Goal: Information Seeking & Learning: Learn about a topic

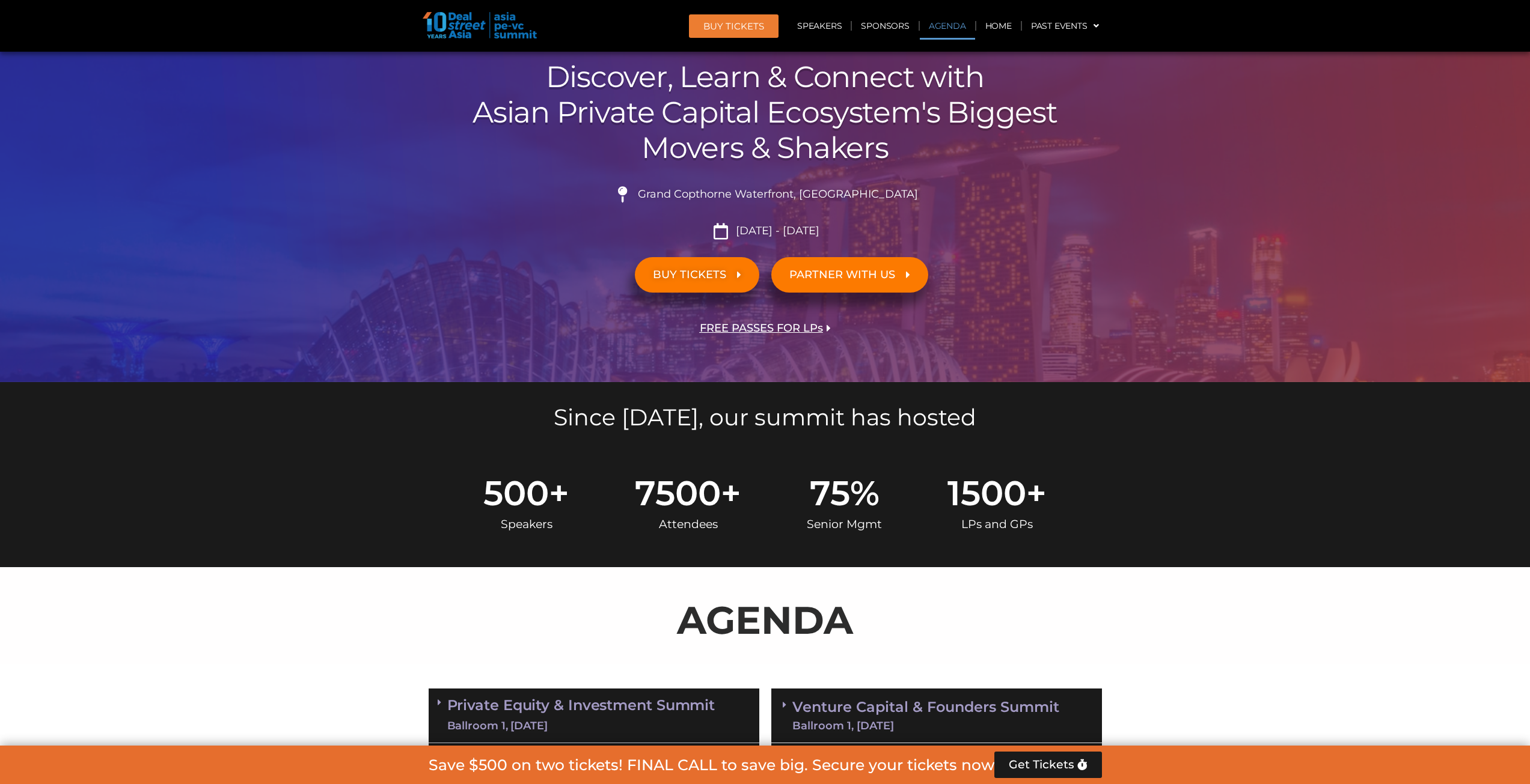
scroll to position [421, 0]
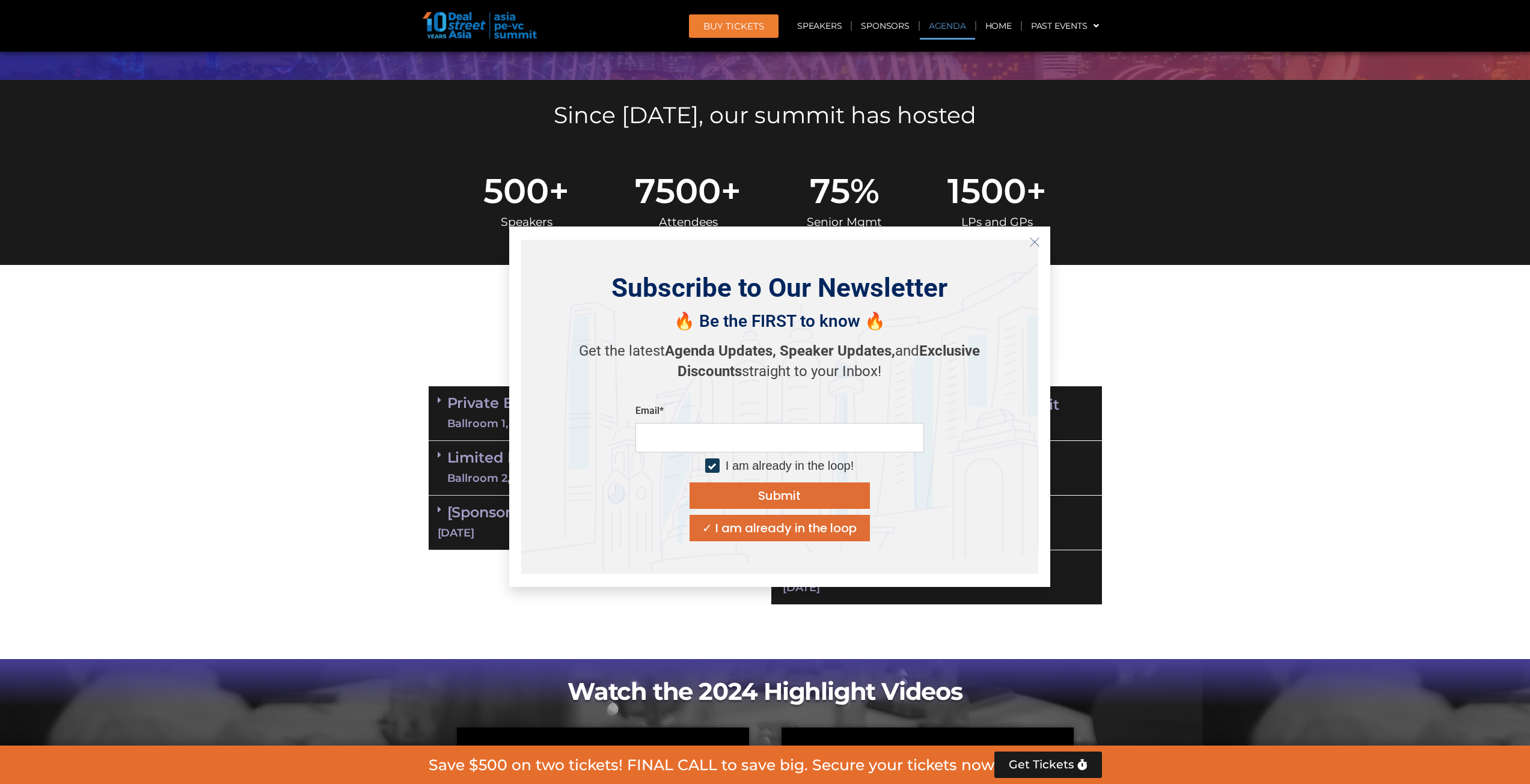
click at [1030, 245] on icon "Close" at bounding box center [1035, 241] width 10 height 10
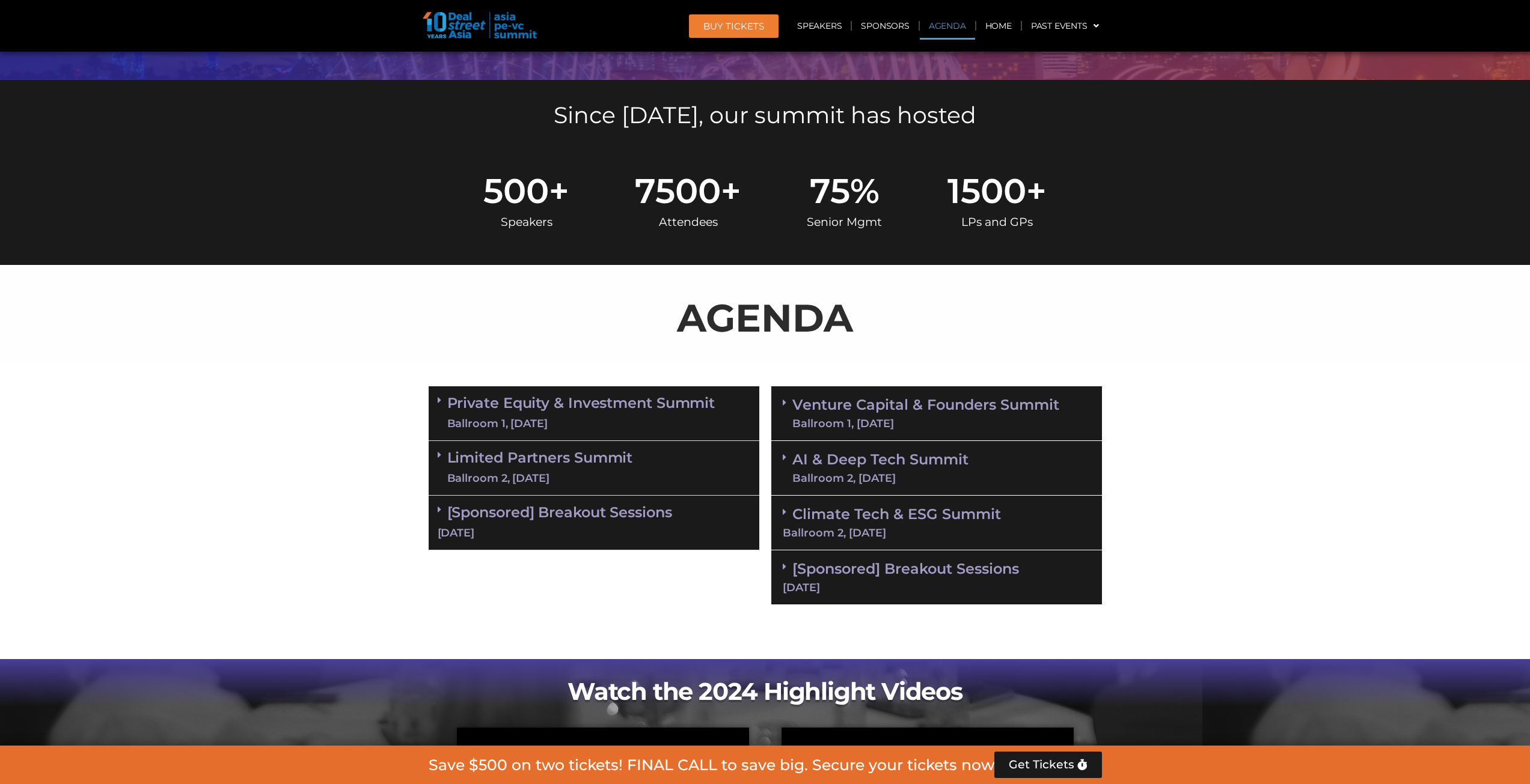
click at [598, 460] on link "Limited Partners [GEOGRAPHIC_DATA] 2, [DATE]" at bounding box center [539, 468] width 185 height 36
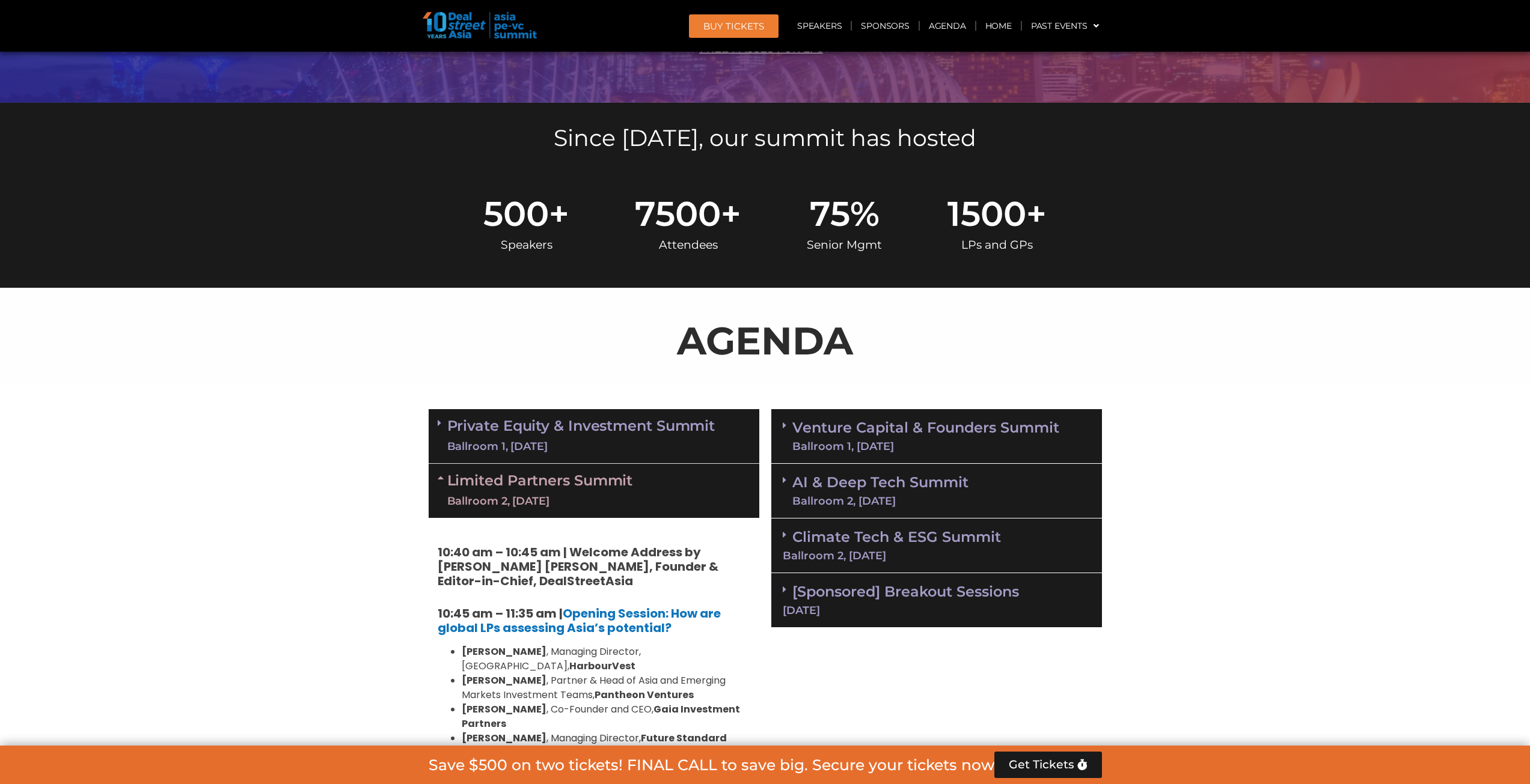
scroll to position [240, 0]
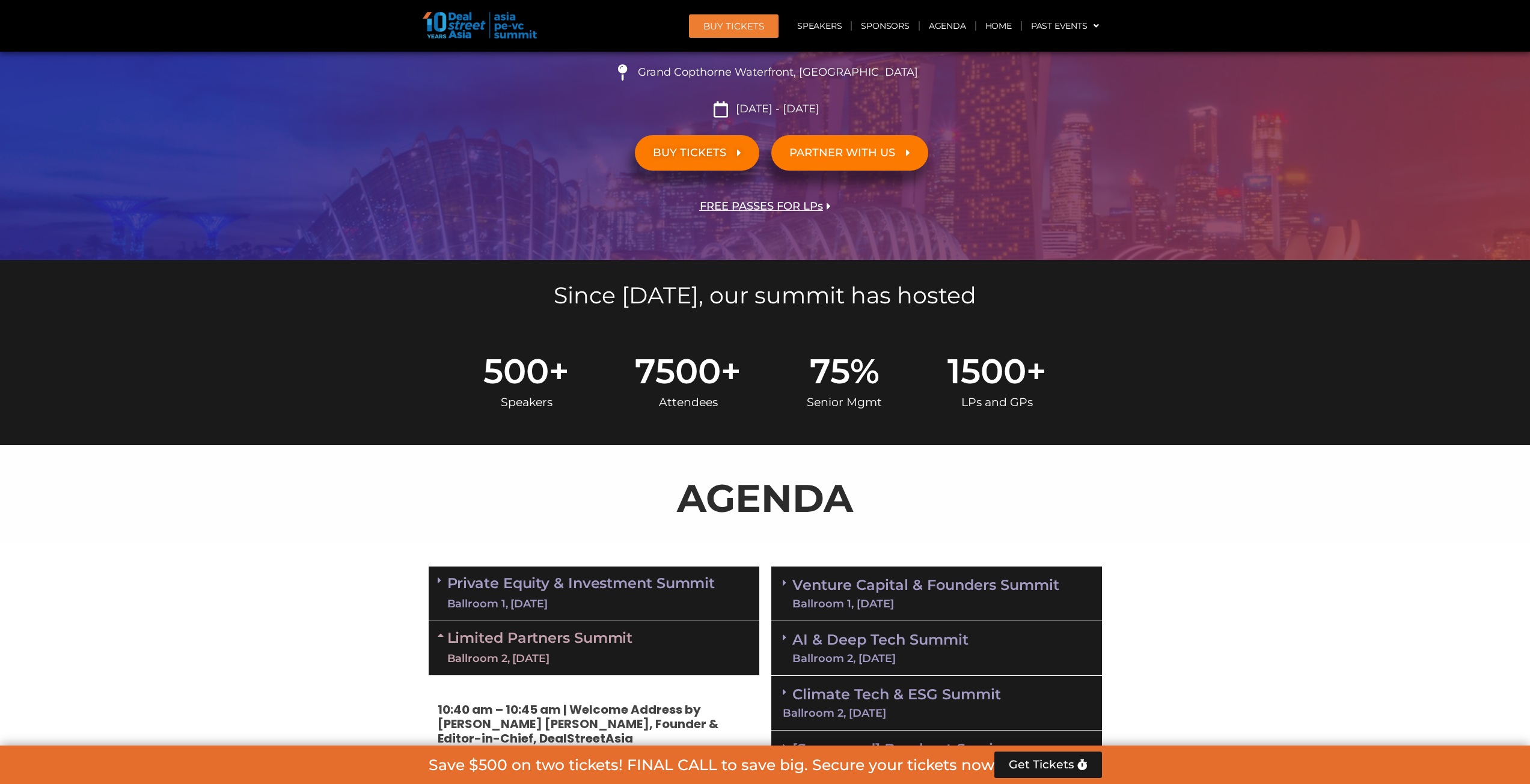
click at [644, 590] on link "Private Equity & Investment Summit Ballroom 1, [DATE]" at bounding box center [581, 594] width 268 height 36
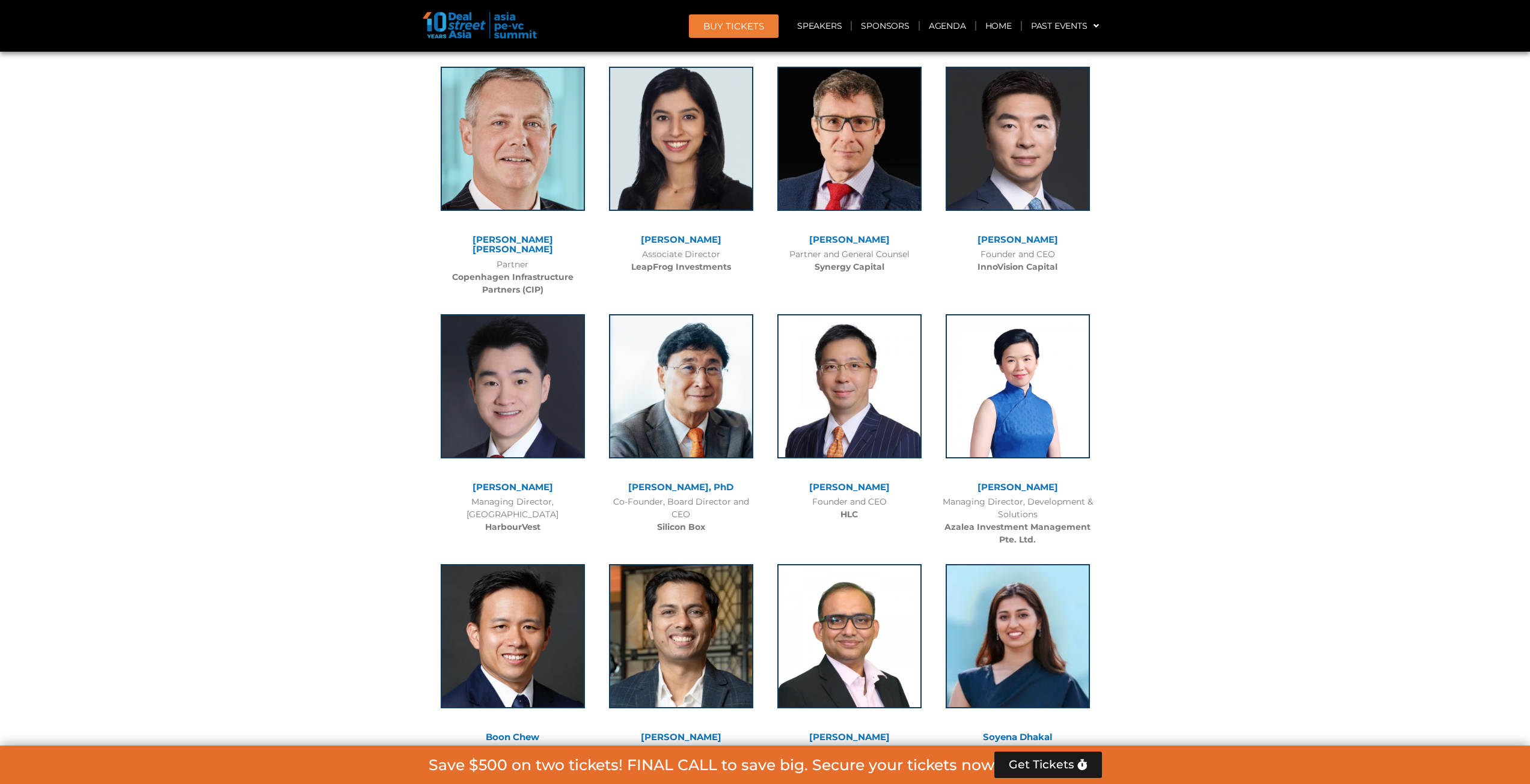
scroll to position [4672, 0]
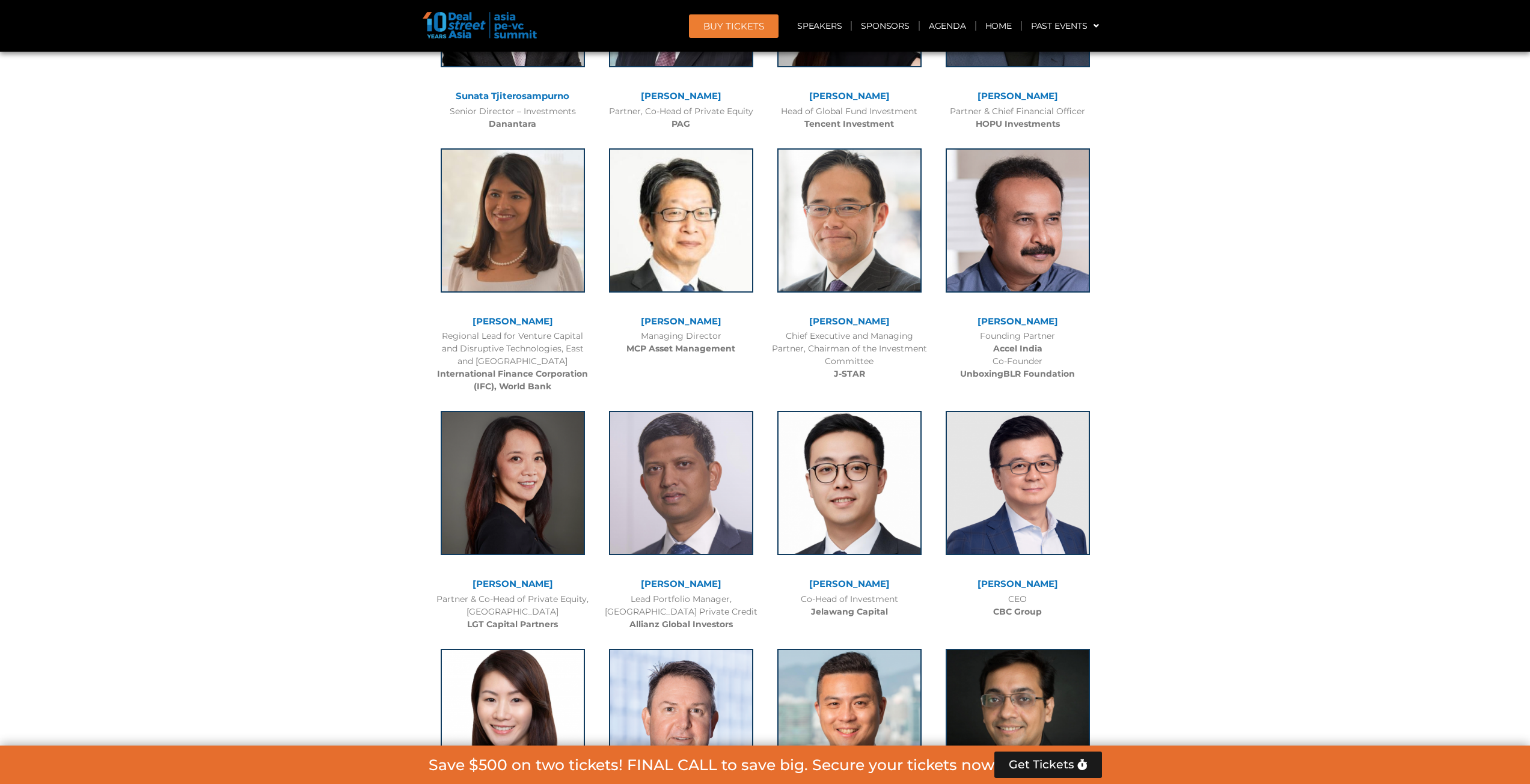
drag, startPoint x: 1400, startPoint y: 480, endPoint x: 1200, endPoint y: 406, distance: 213.3
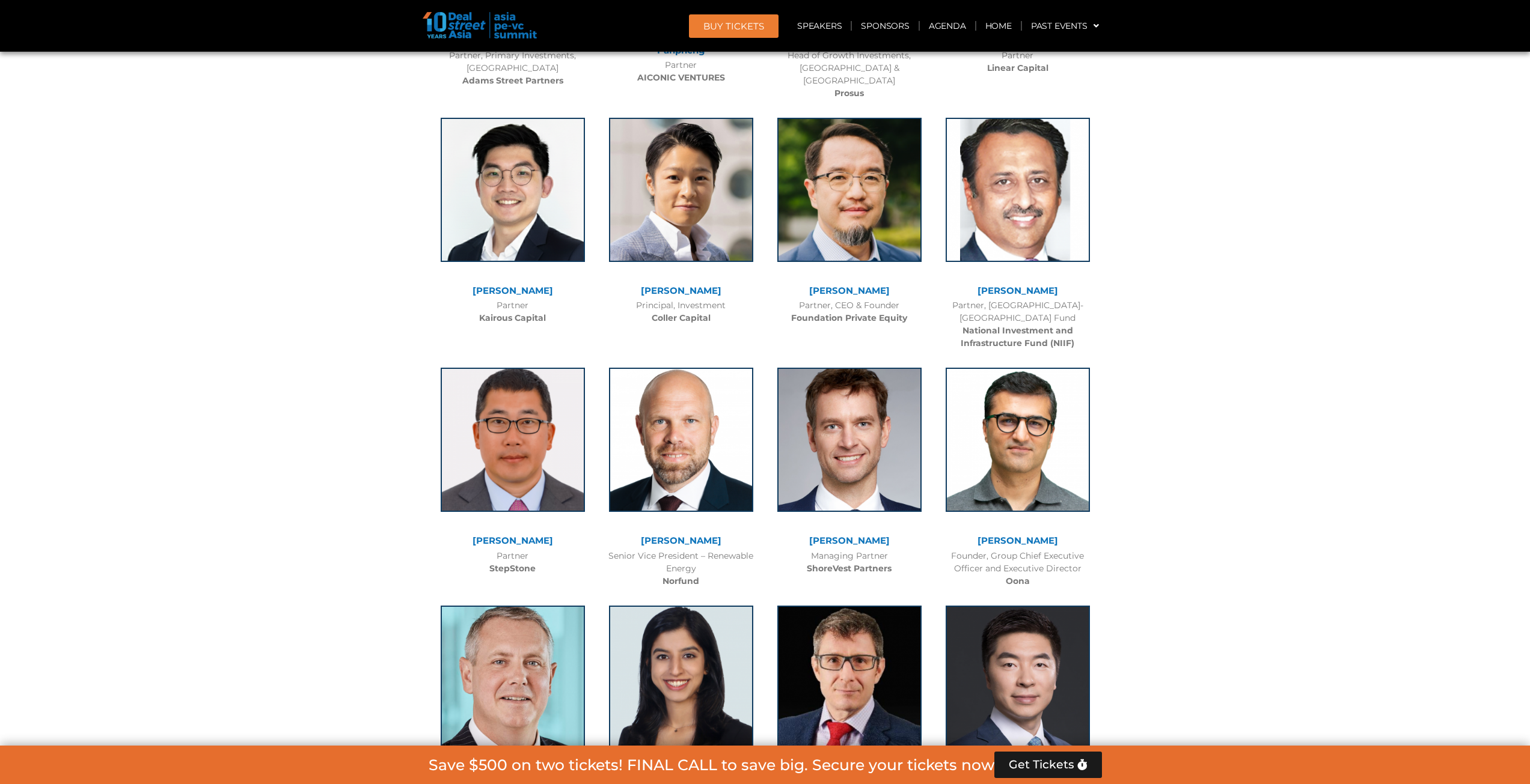
scroll to position [8998, 0]
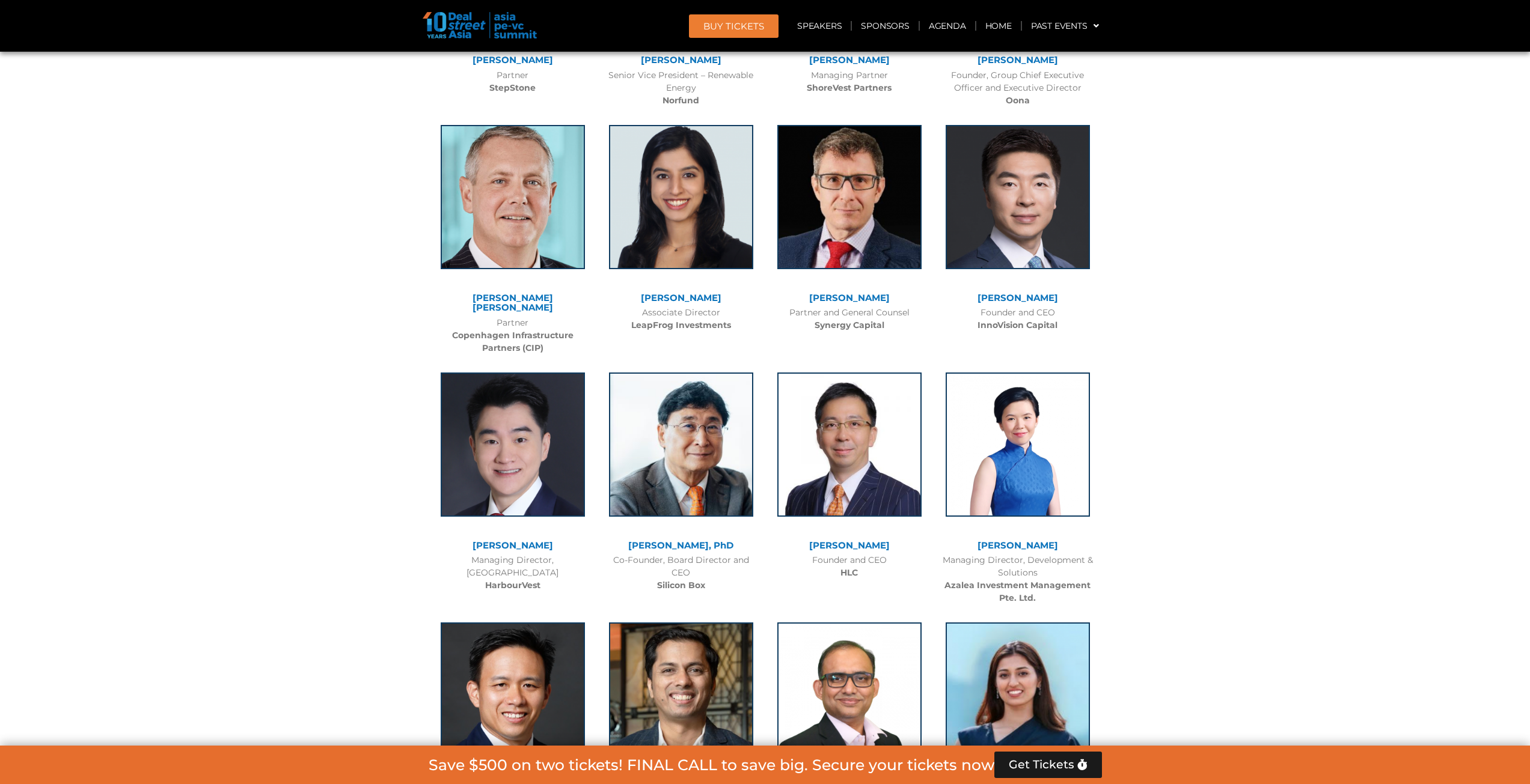
drag, startPoint x: 1097, startPoint y: 477, endPoint x: 982, endPoint y: 476, distance: 115.0
click at [982, 610] on div "Soyena [PERSON_NAME] Director of Funds Finex [GEOGRAPHIC_DATA]" at bounding box center [1017, 722] width 168 height 225
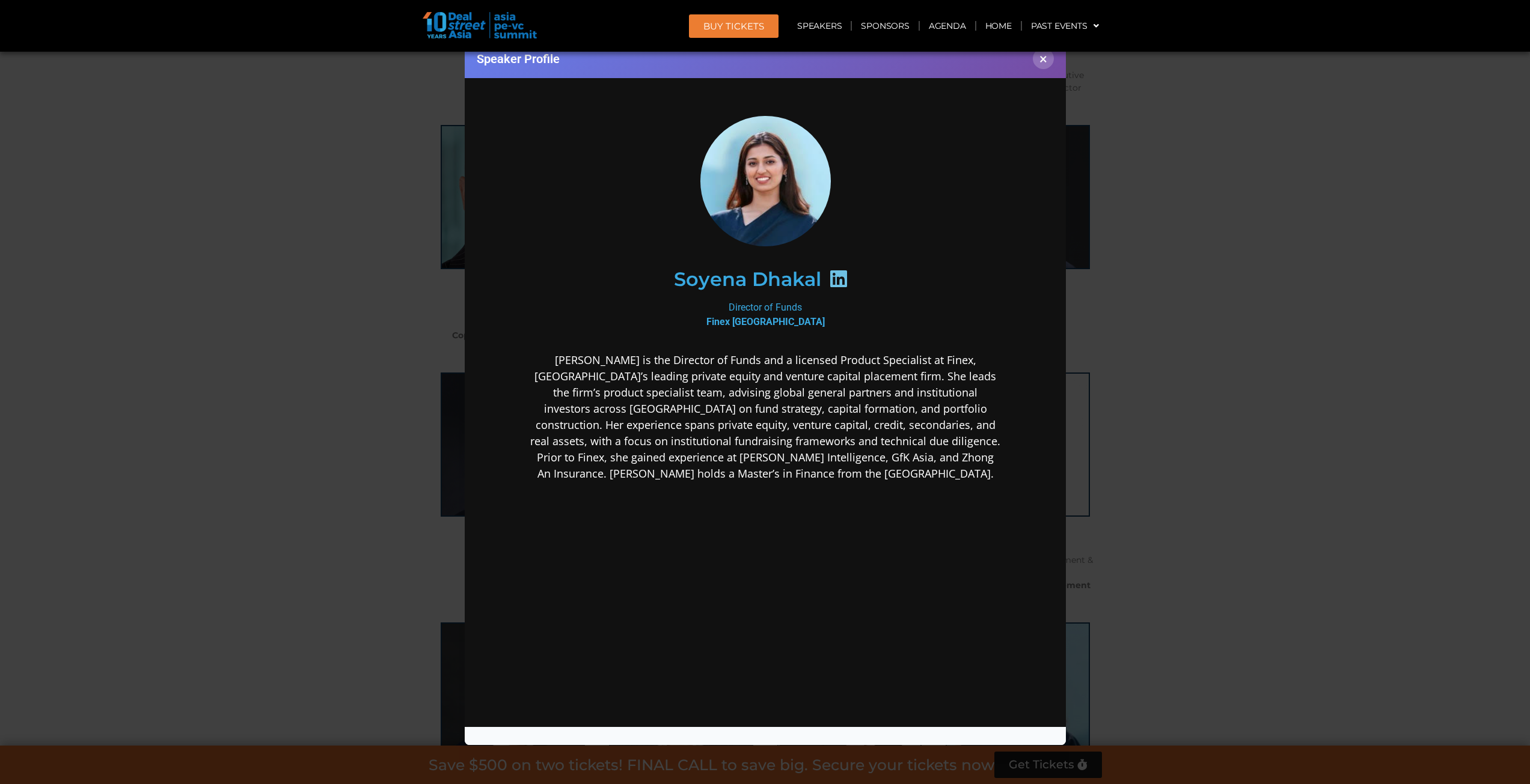
scroll to position [0, 0]
drag, startPoint x: 1446, startPoint y: 551, endPoint x: 841, endPoint y: 281, distance: 662.5
drag, startPoint x: 841, startPoint y: 281, endPoint x: 813, endPoint y: 303, distance: 35.6
click at [794, 331] on div "Soyena Dhakal" at bounding box center [765, 279] width 519 height 114
click at [835, 282] on icon at bounding box center [838, 278] width 19 height 19
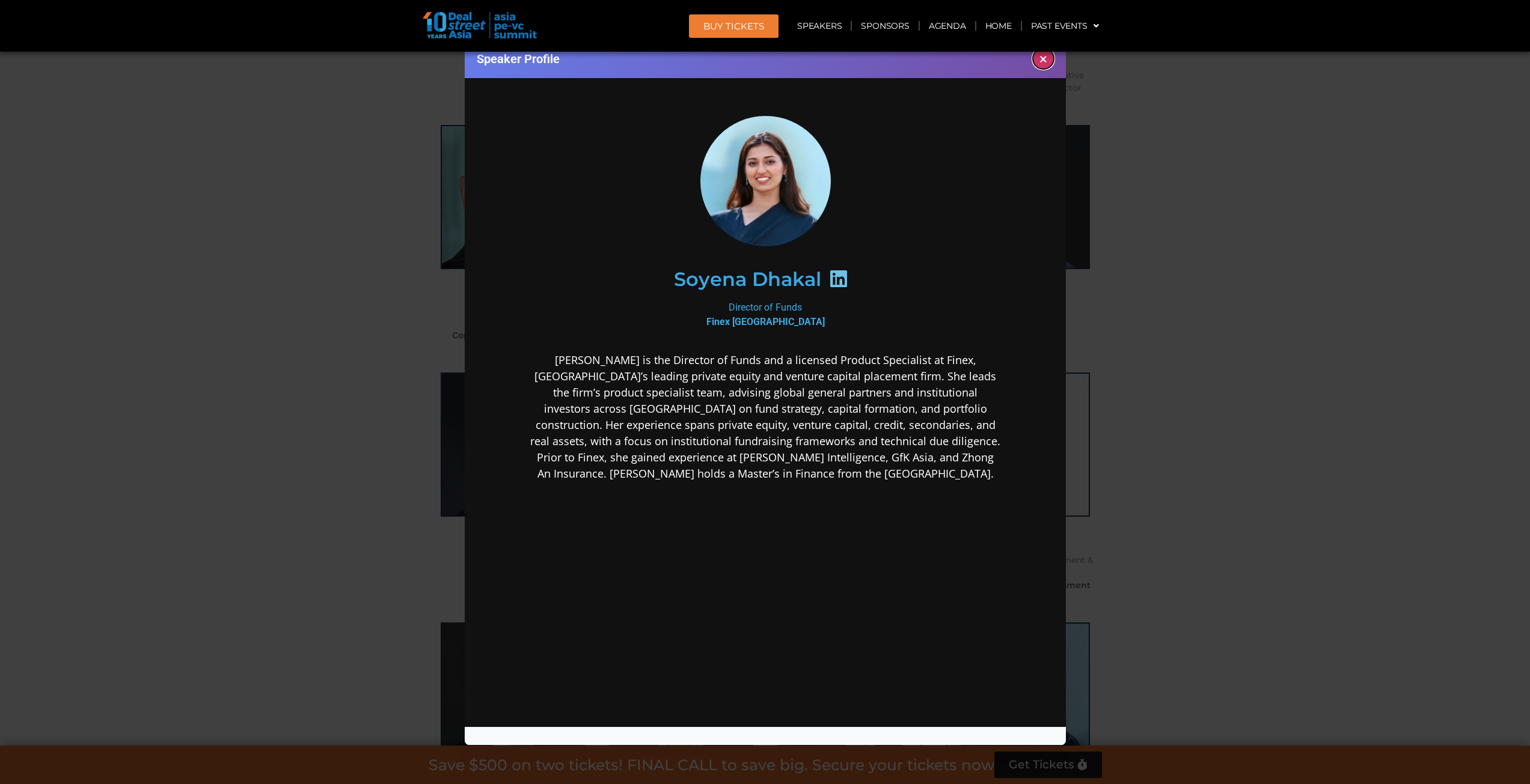
click at [1043, 57] on button "×" at bounding box center [1043, 59] width 21 height 21
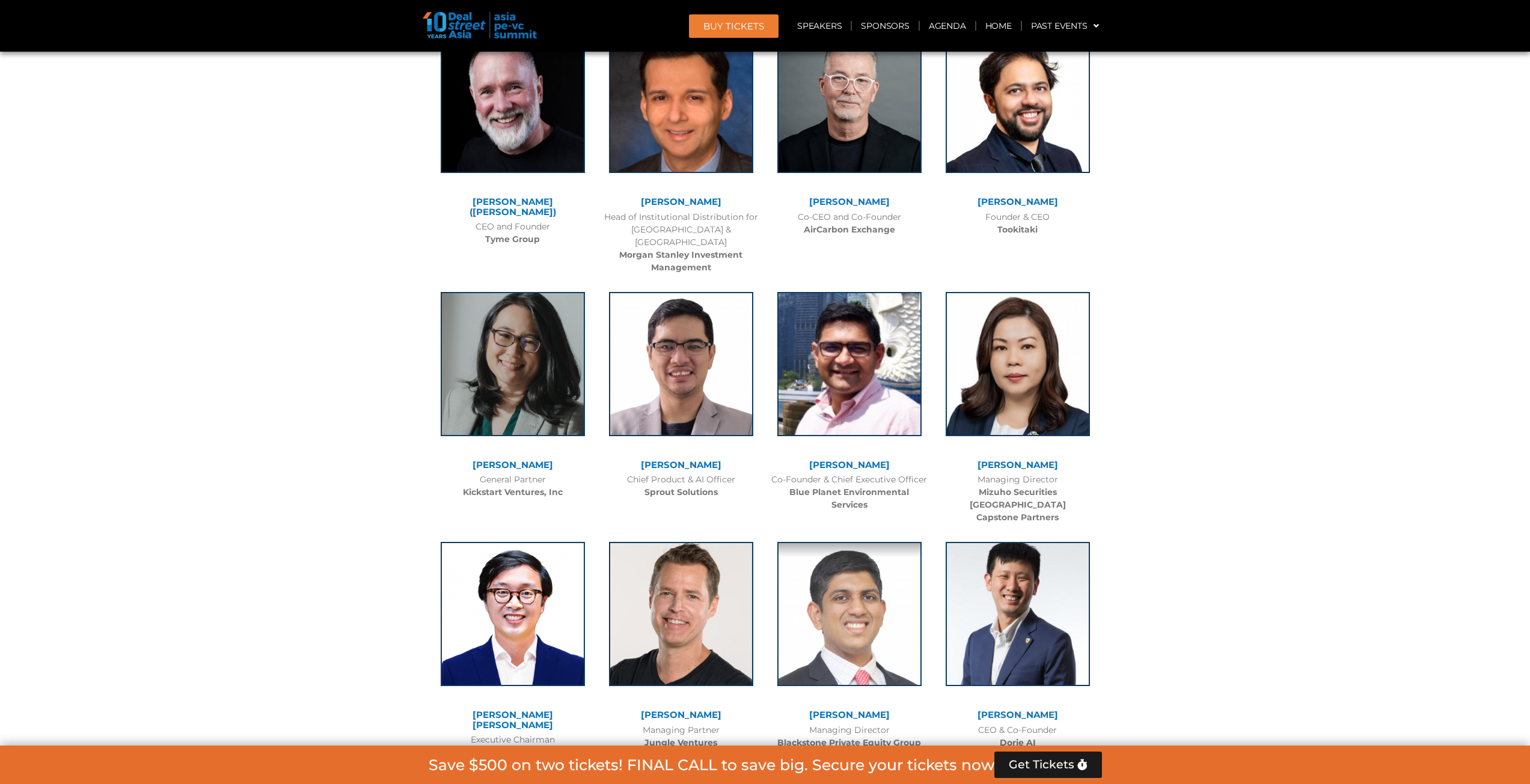
scroll to position [11087, 0]
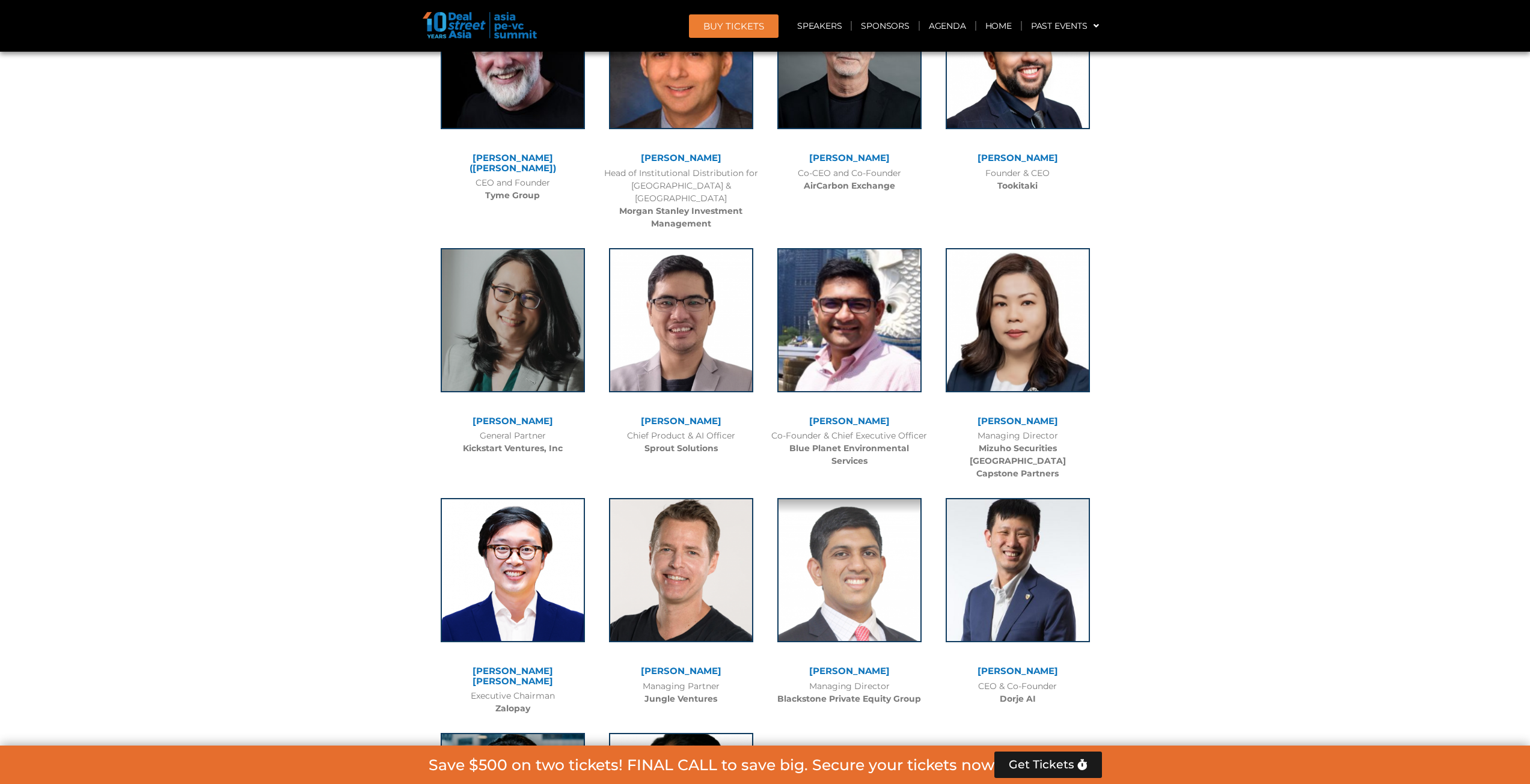
drag, startPoint x: 552, startPoint y: 548, endPoint x: 480, endPoint y: 551, distance: 72.1
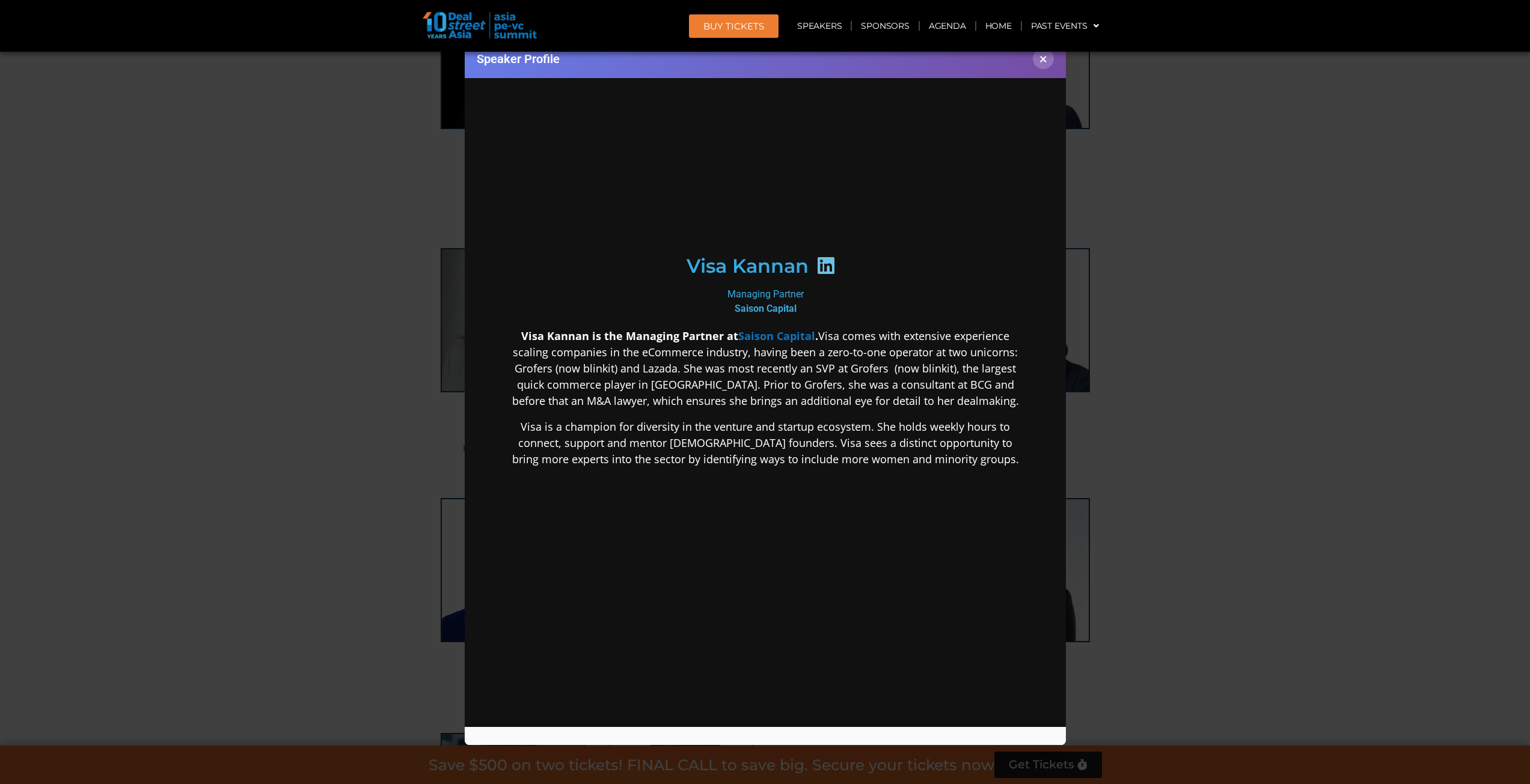
scroll to position [0, 0]
click at [1046, 57] on button "×" at bounding box center [1043, 59] width 21 height 21
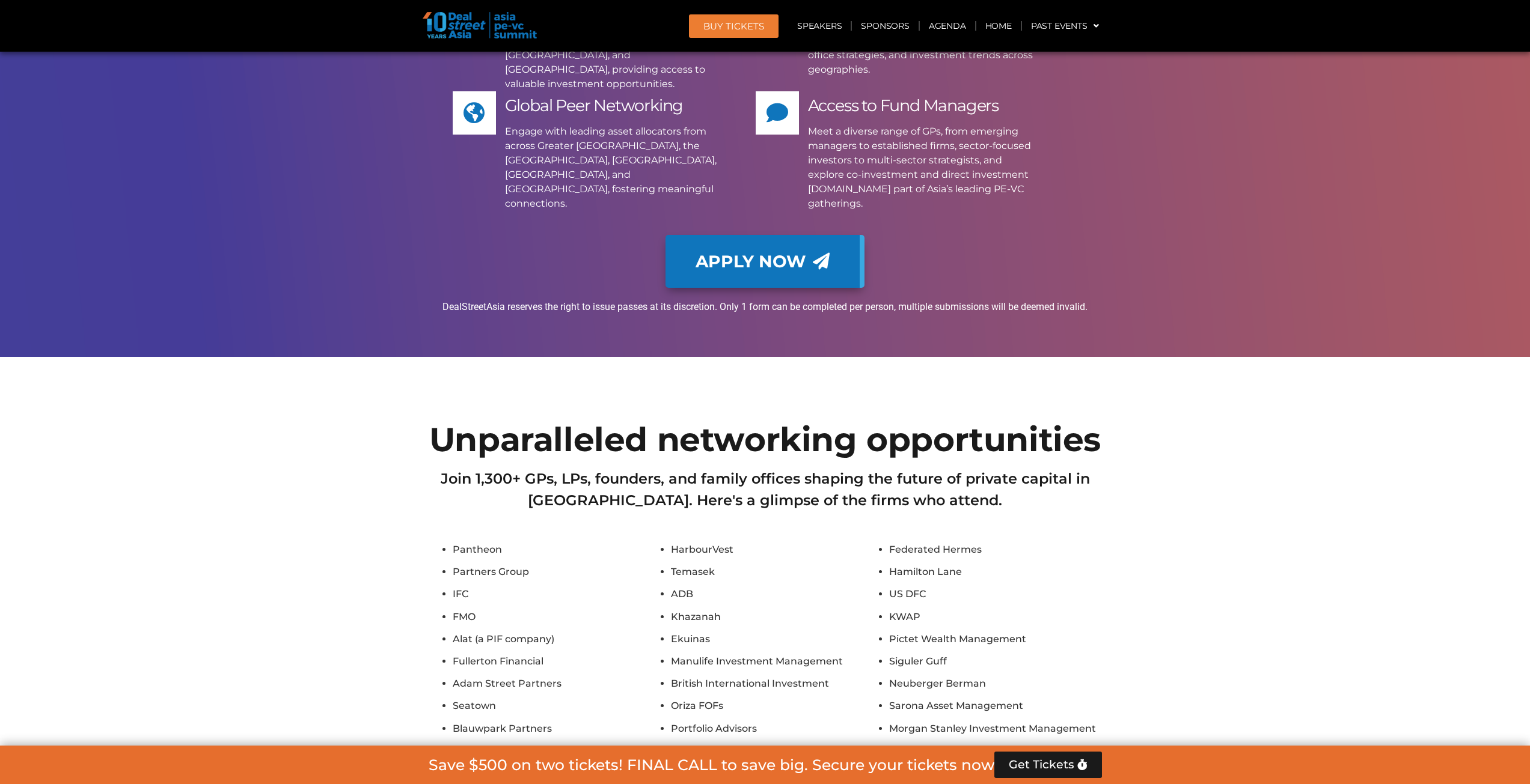
scroll to position [13431, 0]
